Goal: Task Accomplishment & Management: Use online tool/utility

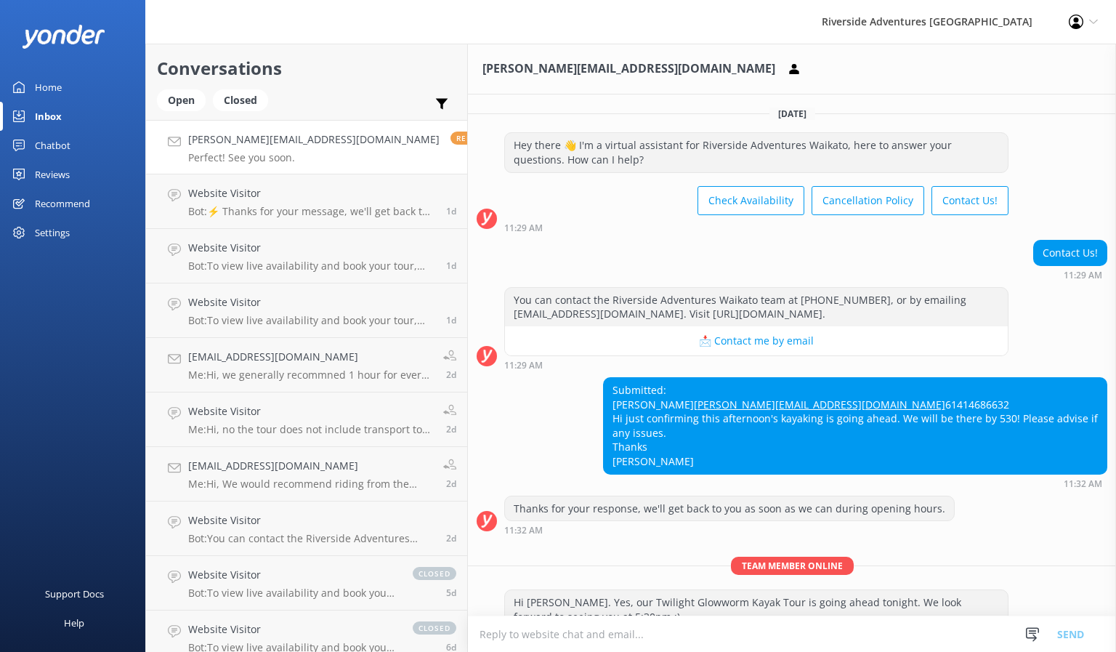
scroll to position [143, 0]
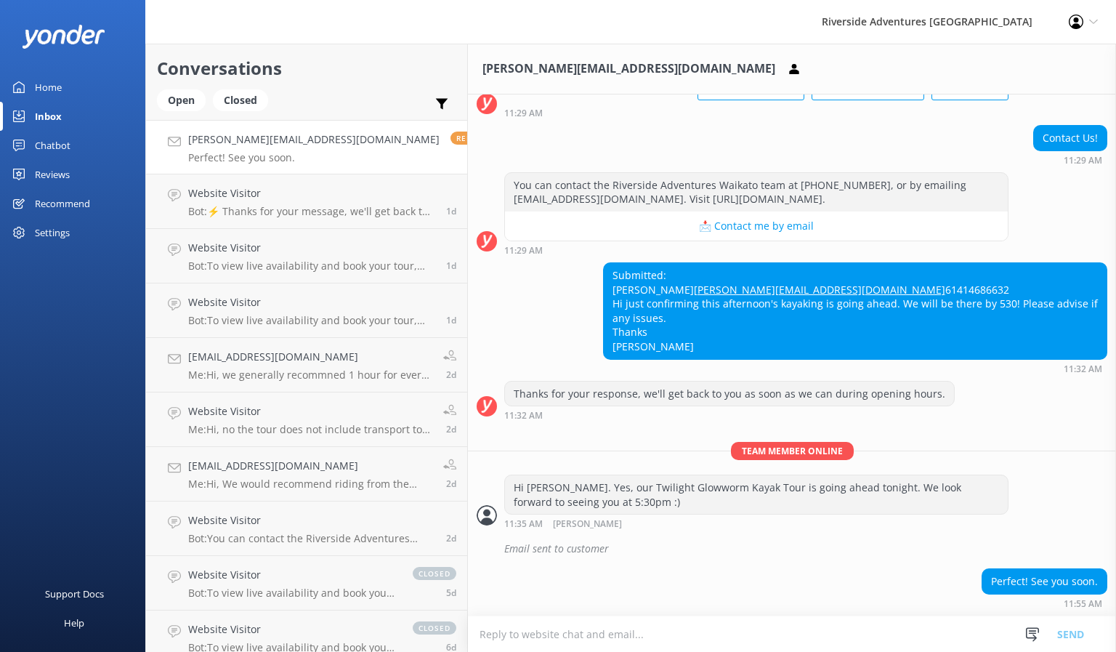
click at [57, 140] on div "Chatbot" at bounding box center [53, 145] width 36 height 29
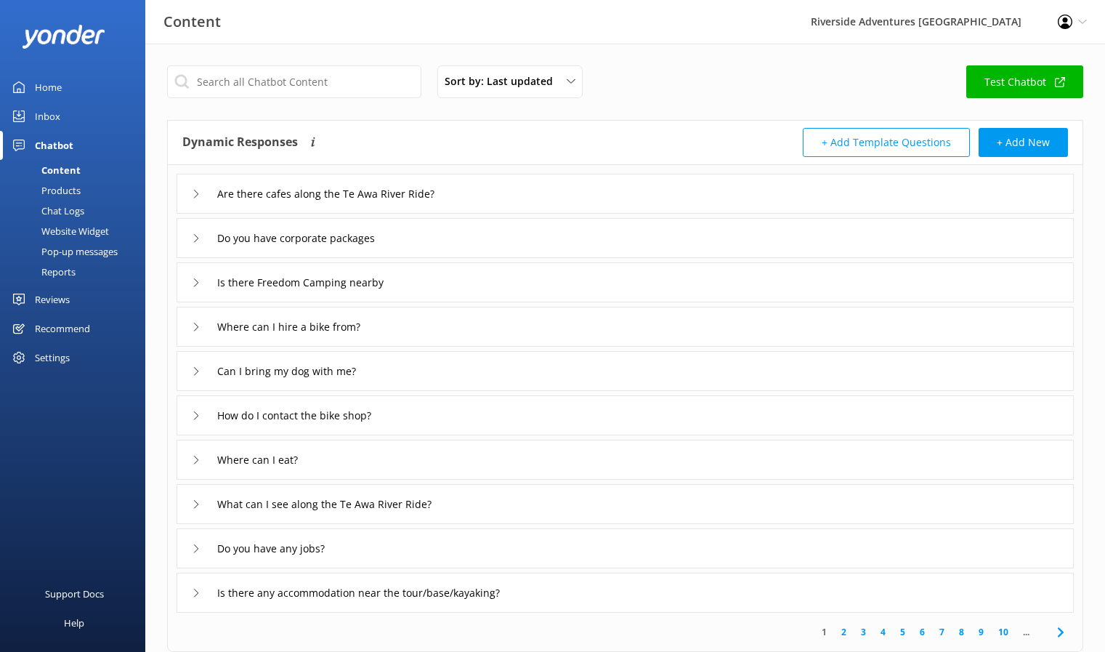
click at [55, 116] on div "Inbox" at bounding box center [47, 116] width 25 height 29
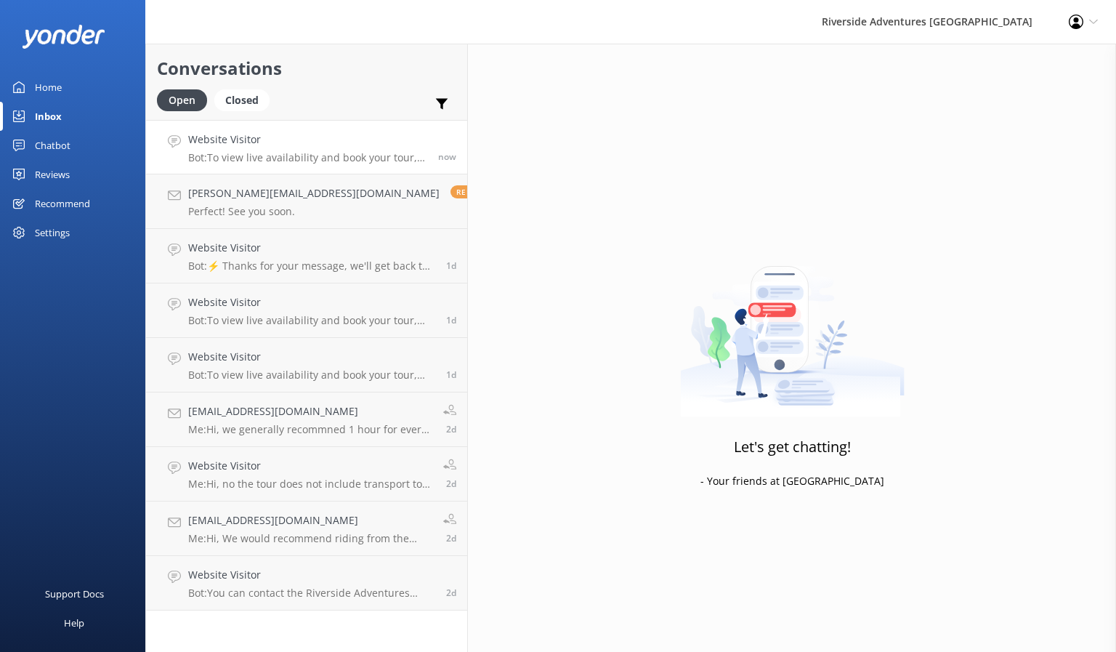
click at [286, 145] on h4 "Website Visitor" at bounding box center [307, 140] width 239 height 16
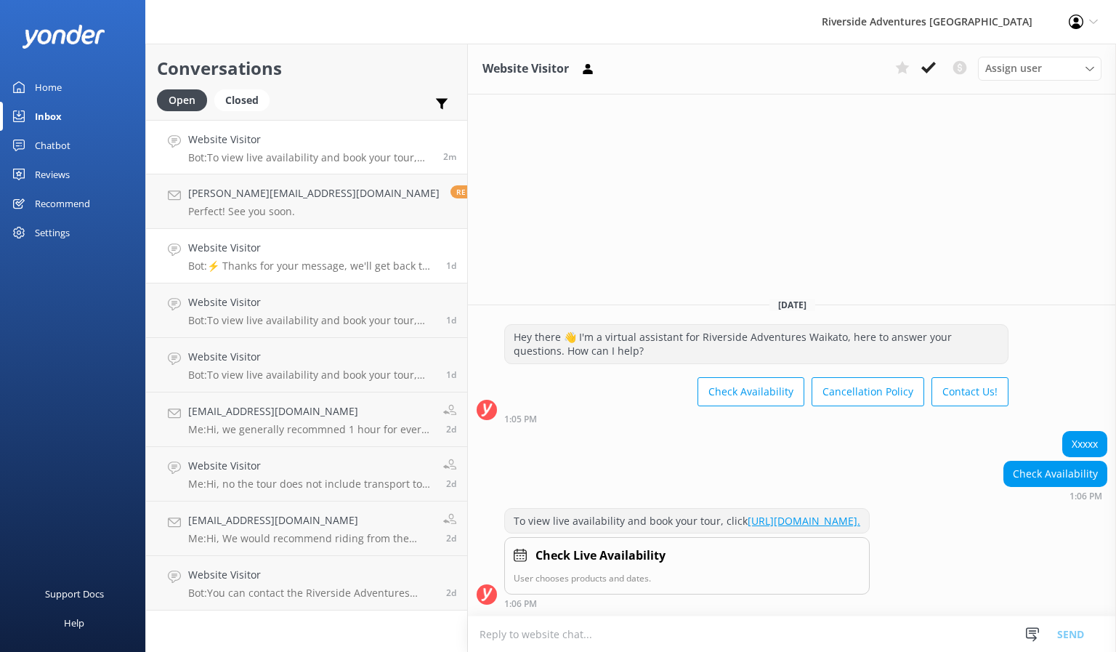
click at [302, 254] on h4 "Website Visitor" at bounding box center [311, 248] width 247 height 16
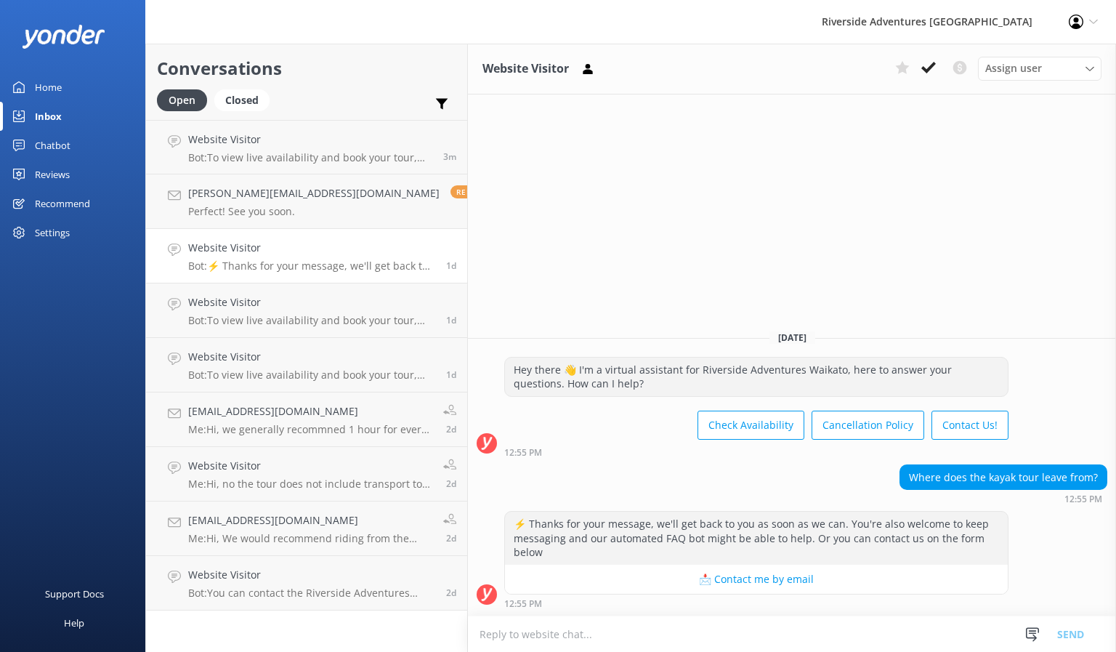
click at [49, 81] on div "Home" at bounding box center [48, 87] width 27 height 29
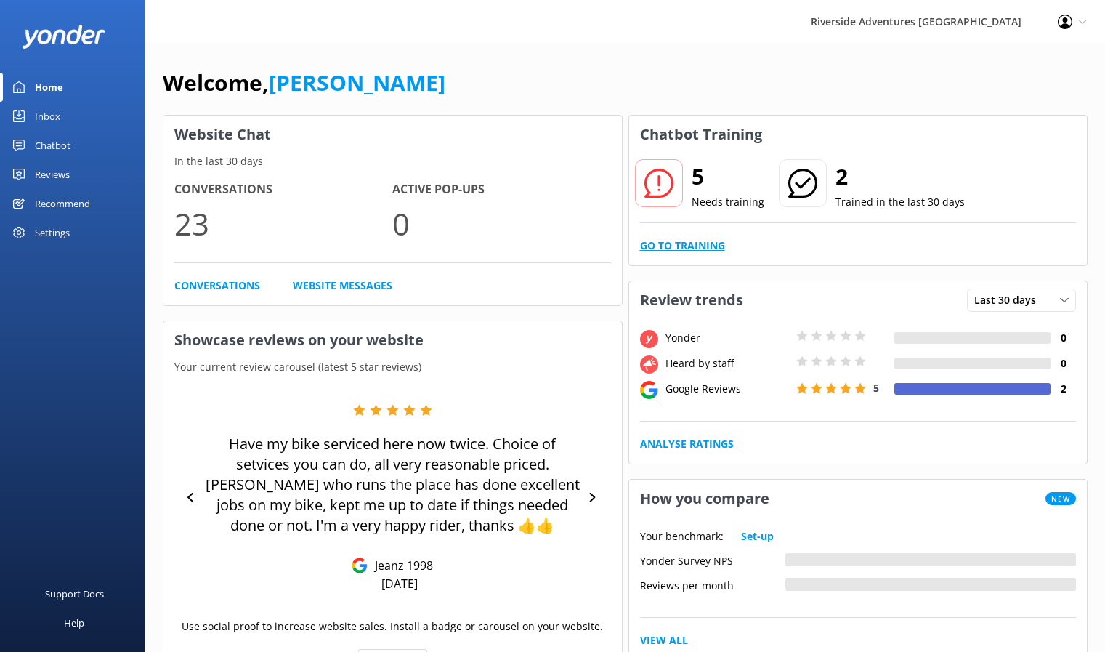
click at [705, 241] on link "Go to Training" at bounding box center [682, 246] width 85 height 16
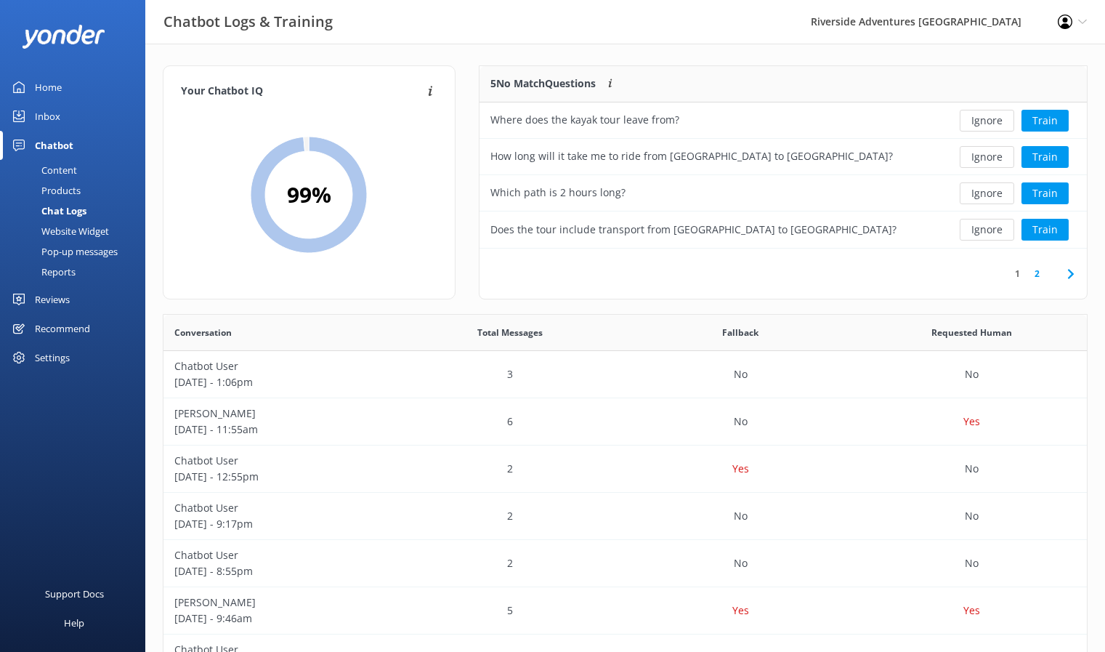
click at [1059, 15] on icon at bounding box center [1065, 22] width 15 height 15
click at [64, 146] on div "Chatbot" at bounding box center [54, 145] width 39 height 29
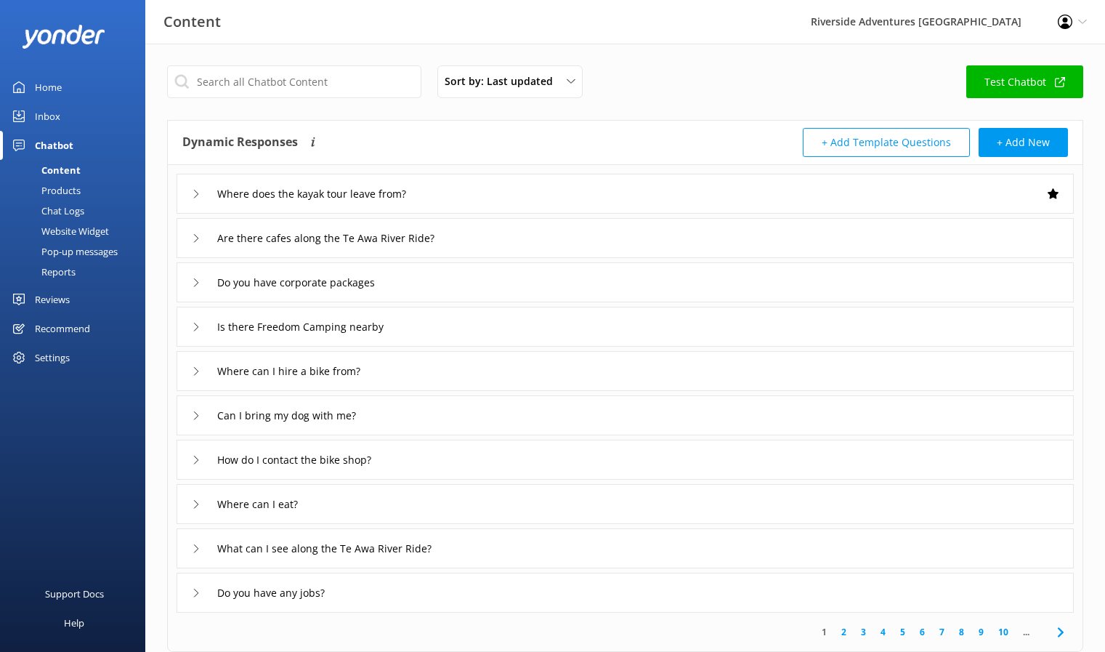
click at [1012, 76] on link "Test Chatbot" at bounding box center [1025, 81] width 117 height 33
click at [1006, 82] on link "Test Chatbot" at bounding box center [1025, 81] width 117 height 33
